Goal: Task Accomplishment & Management: Manage account settings

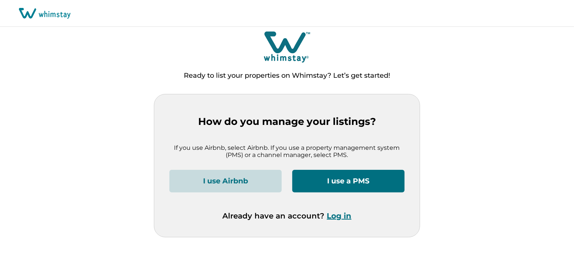
click at [348, 175] on button "I use a PMS" at bounding box center [348, 181] width 112 height 23
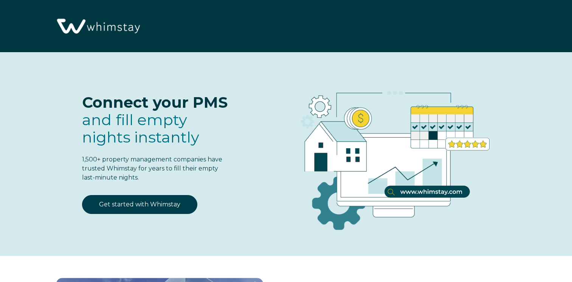
select select "US"
select select "Standard"
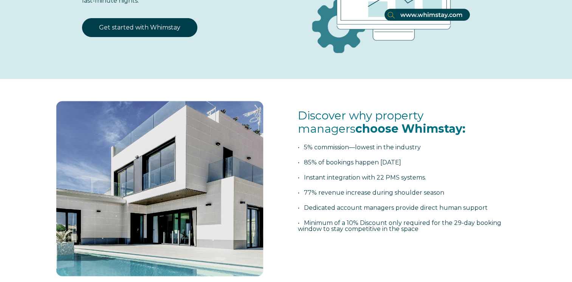
scroll to position [113, 0]
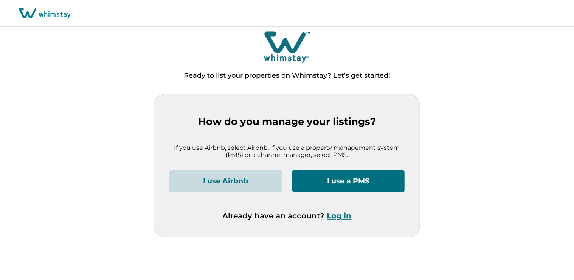
click at [346, 218] on button "Log in" at bounding box center [339, 216] width 25 height 9
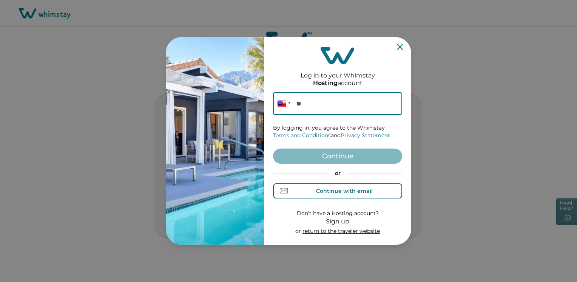
click at [350, 191] on div "Continue with email" at bounding box center [344, 191] width 57 height 6
click at [288, 101] on input at bounding box center [337, 103] width 129 height 23
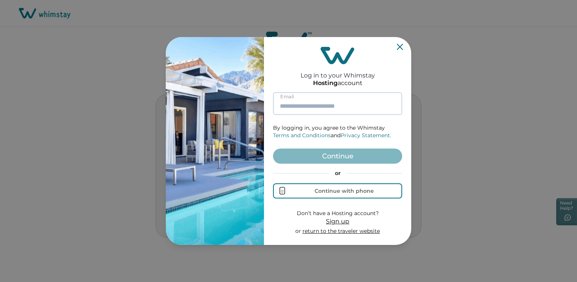
paste input "**********"
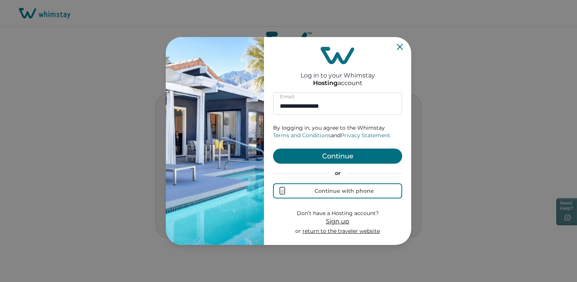
type input "**********"
click at [282, 156] on button "Continue" at bounding box center [337, 156] width 129 height 15
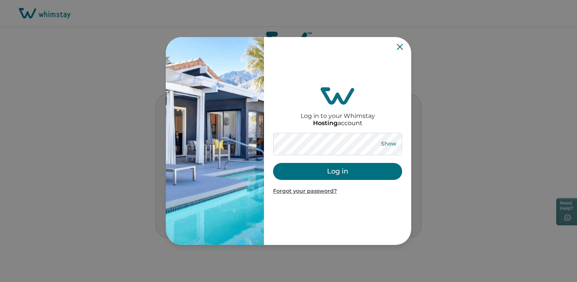
click at [390, 144] on button "Show" at bounding box center [388, 144] width 27 height 11
click at [341, 172] on button "Log in" at bounding box center [337, 171] width 129 height 17
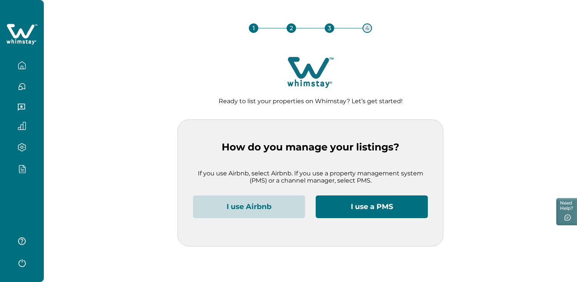
click at [261, 203] on button "I use Airbnb" at bounding box center [249, 206] width 112 height 23
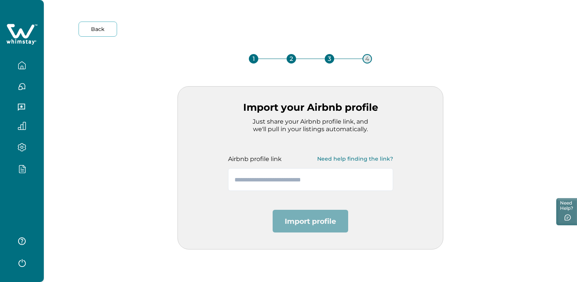
click at [94, 29] on button "Back" at bounding box center [98, 29] width 39 height 15
